Goal: Information Seeking & Learning: Learn about a topic

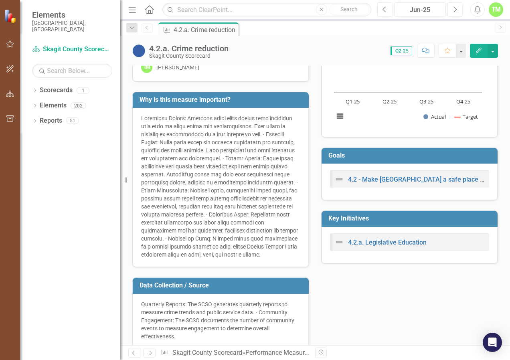
scroll to position [120, 0]
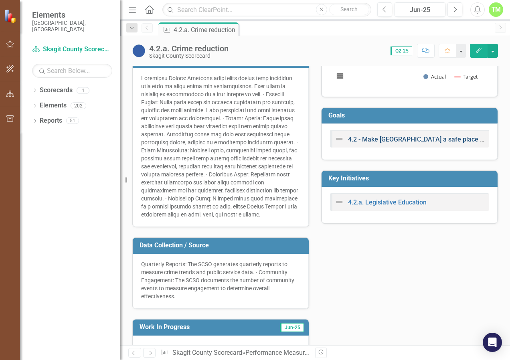
click at [370, 137] on link "4.2 - Make [GEOGRAPHIC_DATA] a safe place to live, work and visit through Educa…" at bounding box center [517, 140] width 339 height 8
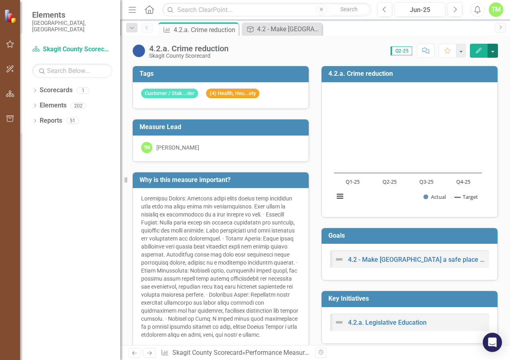
click at [494, 48] on button "button" at bounding box center [493, 51] width 10 height 14
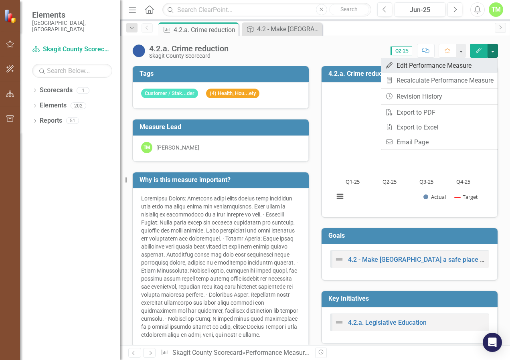
click at [427, 64] on link "Edit Edit Performance Measure" at bounding box center [440, 65] width 116 height 15
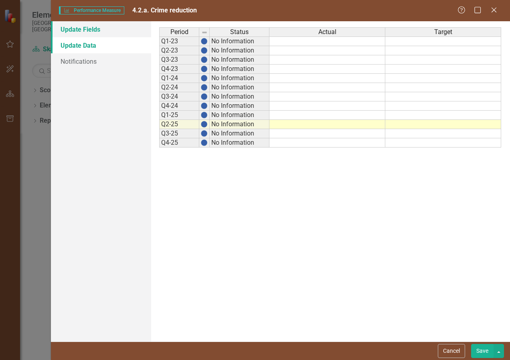
click at [96, 26] on link "Update Fields" at bounding box center [101, 29] width 100 height 16
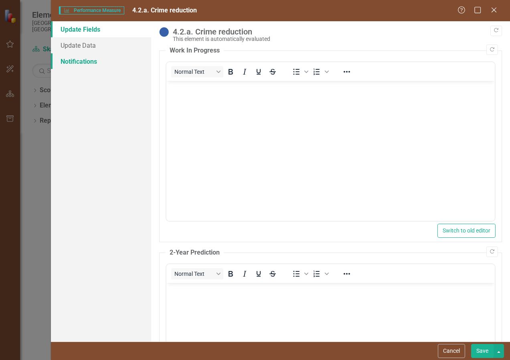
click at [89, 58] on link "Notifications" at bounding box center [101, 61] width 100 height 16
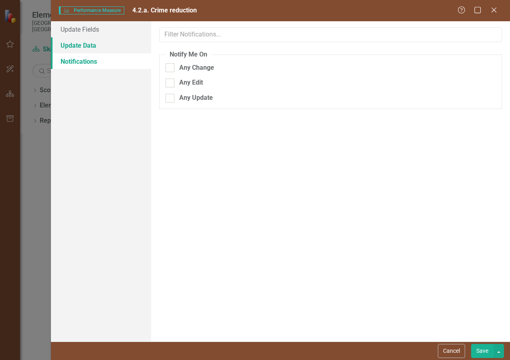
click at [97, 48] on link "Update Data" at bounding box center [101, 45] width 100 height 16
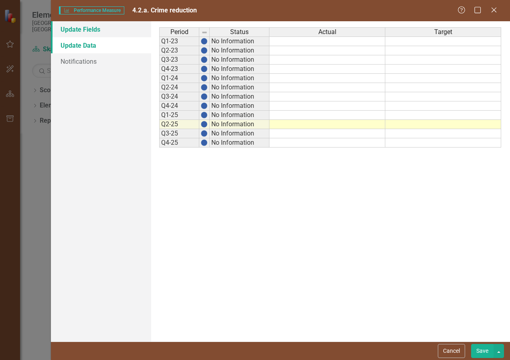
click at [91, 26] on link "Update Fields" at bounding box center [101, 29] width 100 height 16
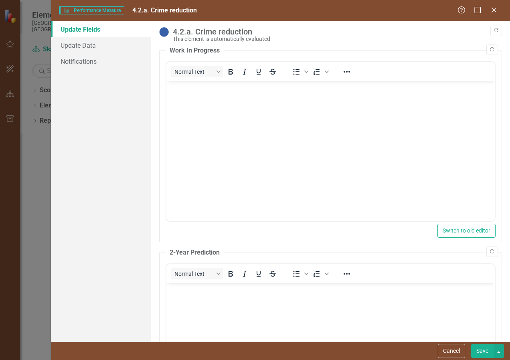
click at [222, 39] on div "This element is automatically evaluated" at bounding box center [335, 39] width 325 height 6
click at [68, 25] on link "Update Fields" at bounding box center [101, 29] width 100 height 16
click at [443, 352] on button "Cancel" at bounding box center [451, 351] width 27 height 14
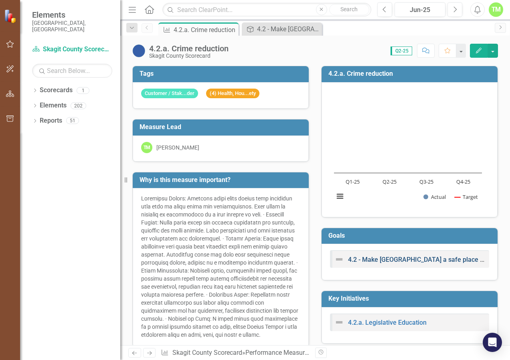
click at [389, 256] on link "4.2 - Make [GEOGRAPHIC_DATA] a safe place to live, work and visit through Educa…" at bounding box center [517, 260] width 339 height 8
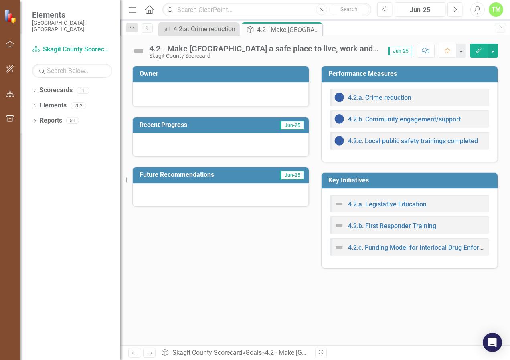
click at [484, 50] on button "Edit" at bounding box center [479, 51] width 18 height 14
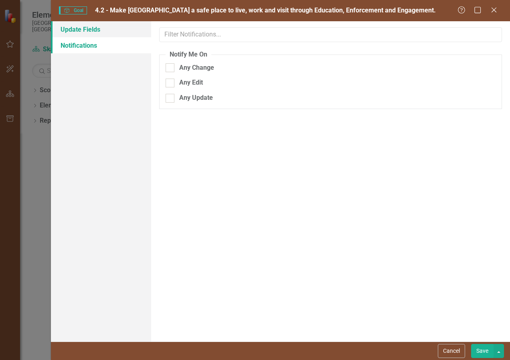
click at [94, 27] on link "Update Fields" at bounding box center [101, 29] width 100 height 16
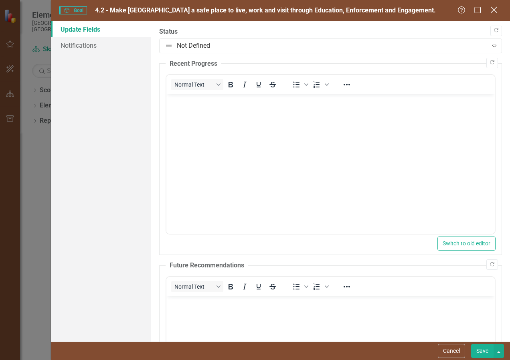
click at [495, 12] on icon "Close" at bounding box center [494, 10] width 10 height 8
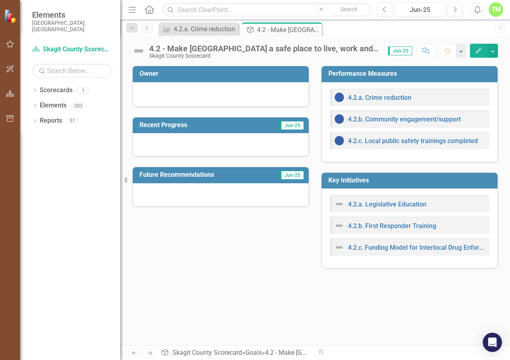
click at [379, 183] on h3 "Key Initiatives" at bounding box center [411, 180] width 165 height 7
click at [340, 72] on h3 "Performance Measures" at bounding box center [411, 73] width 165 height 7
click at [372, 99] on link "4.2.a. Crime reduction" at bounding box center [379, 98] width 63 height 8
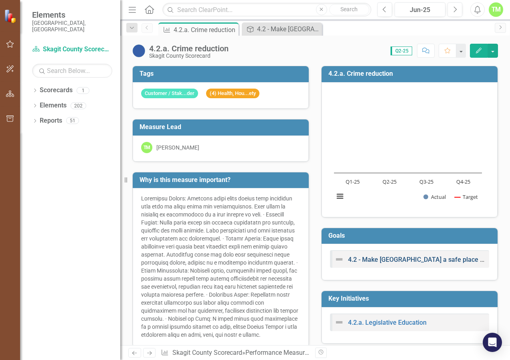
click at [386, 259] on link "4.2 - Make [GEOGRAPHIC_DATA] a safe place to live, work and visit through Educa…" at bounding box center [517, 260] width 339 height 8
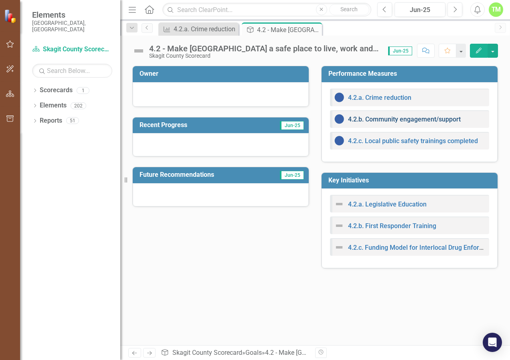
click at [374, 121] on link "4.2.b. Community engagement/support" at bounding box center [404, 120] width 113 height 8
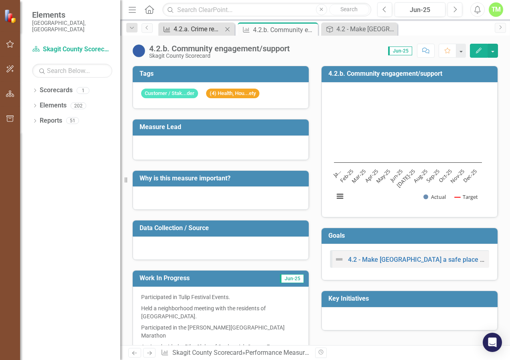
click at [210, 29] on div "4.2.a. Crime reduction" at bounding box center [198, 29] width 49 height 10
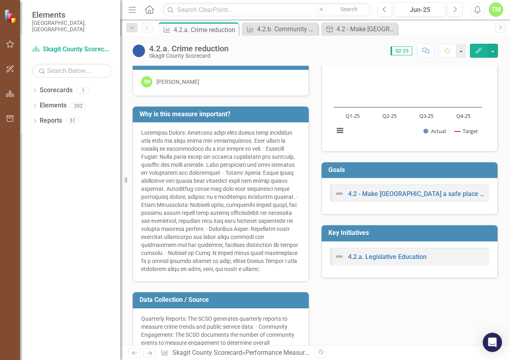
scroll to position [80, 0]
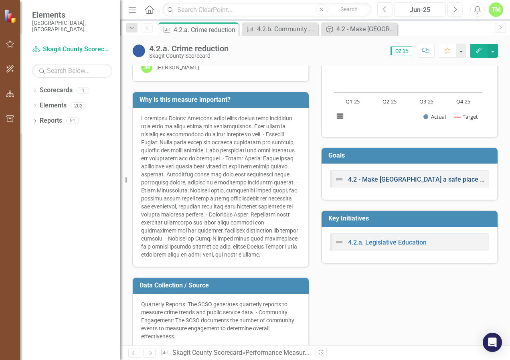
click at [381, 179] on link "4.2 - Make [GEOGRAPHIC_DATA] a safe place to live, work and visit through Educa…" at bounding box center [517, 180] width 339 height 8
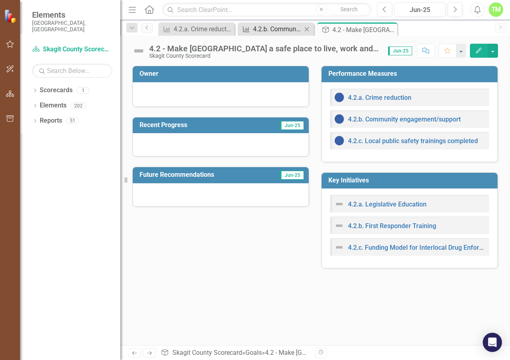
click at [278, 30] on div "4.2.b. Community engagement/support" at bounding box center [277, 29] width 49 height 10
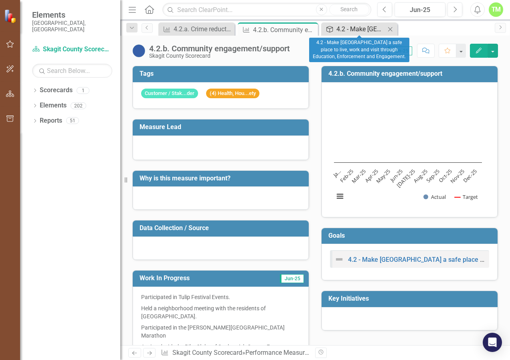
click at [359, 30] on div "4.2 - Make [GEOGRAPHIC_DATA] a safe place to live, work and visit through Educa…" at bounding box center [361, 29] width 49 height 10
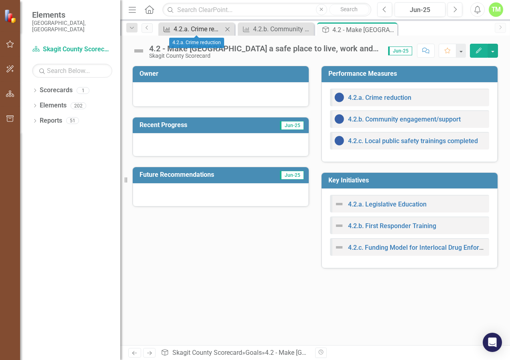
click at [213, 32] on div "4.2.a. Crime reduction" at bounding box center [198, 29] width 49 height 10
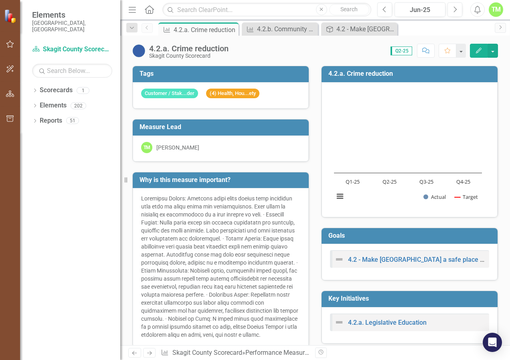
click at [177, 49] on div "4.2.a. Crime reduction" at bounding box center [188, 48] width 79 height 9
click at [7, 96] on icon "button" at bounding box center [10, 94] width 8 height 6
click at [10, 88] on button "button" at bounding box center [9, 88] width 18 height 13
click at [11, 48] on button "button" at bounding box center [10, 44] width 18 height 17
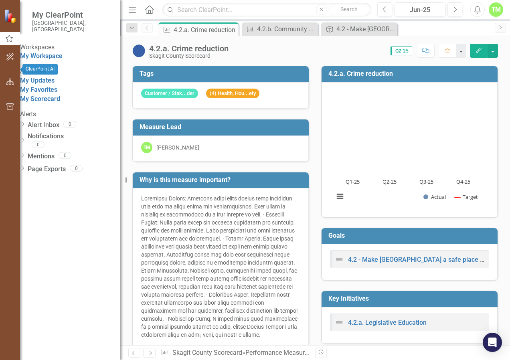
click at [5, 66] on button "button" at bounding box center [10, 57] width 18 height 17
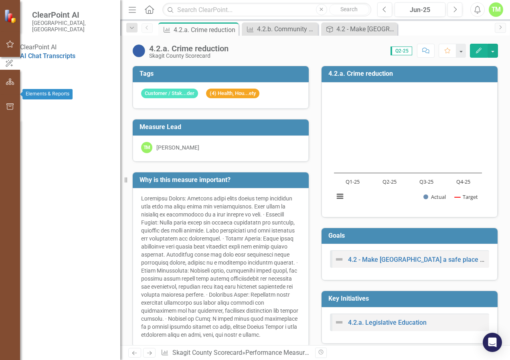
click at [6, 85] on icon "button" at bounding box center [10, 82] width 8 height 6
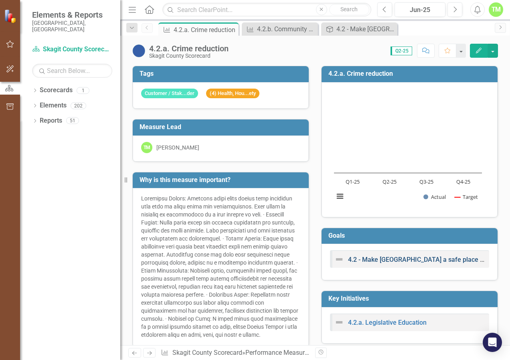
click at [426, 258] on link "4.2 - Make [GEOGRAPHIC_DATA] a safe place to live, work and visit through Educa…" at bounding box center [517, 260] width 339 height 8
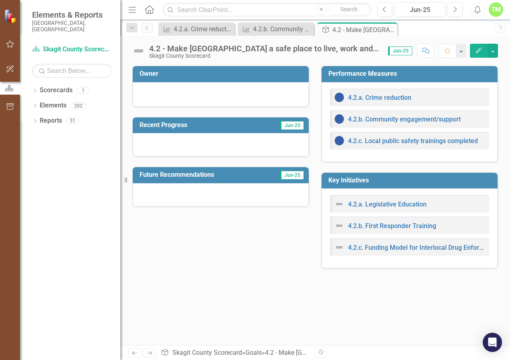
click at [323, 49] on div "4.2 - Make [GEOGRAPHIC_DATA] a safe place to live, work and visit through Educa…" at bounding box center [264, 48] width 231 height 9
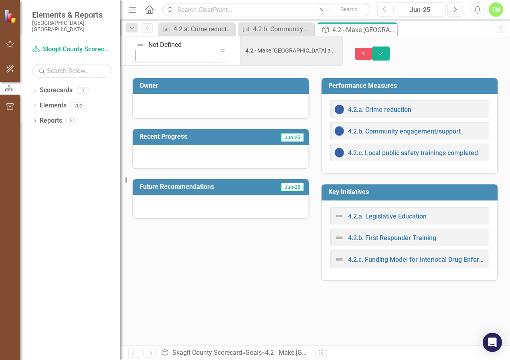
click at [297, 239] on div "Owner Recent Progress Jun-25 Future Recommendations Jun-25 Performance Measures…" at bounding box center [315, 174] width 378 height 213
click at [75, 172] on div "Dropdown Scorecards 1 Skagit County Scorecard Dropdown Elements 202 Dropdown Go…" at bounding box center [70, 222] width 100 height 277
click at [59, 101] on link "Elements" at bounding box center [53, 105] width 27 height 9
click at [79, 179] on div "Dropdown Scorecards 1 Skagit County Scorecard Dropdown Elements 202 Dropdown Go…" at bounding box center [70, 222] width 100 height 277
click at [257, 262] on div "Owner Recent Progress Jun-25 Future Recommendations Jun-25 Performance Measures…" at bounding box center [315, 174] width 378 height 213
